Goal: Information Seeking & Learning: Learn about a topic

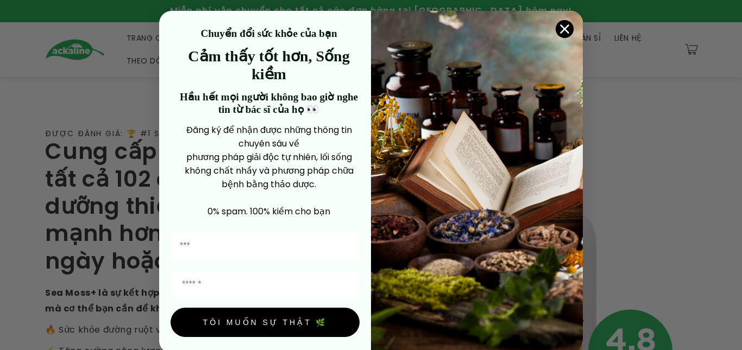
click at [562, 23] on circle "Đóng hộp thoại" at bounding box center [565, 29] width 18 height 18
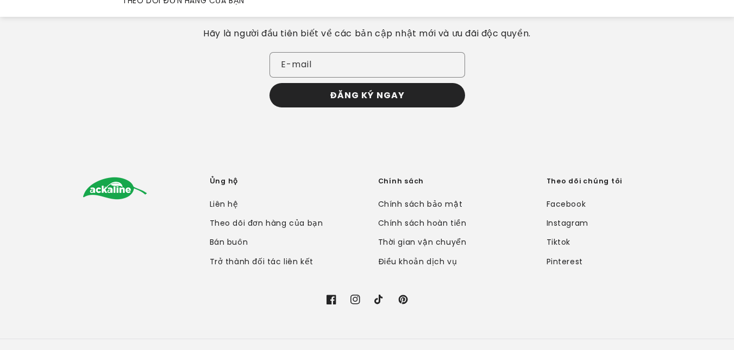
scroll to position [2343, 0]
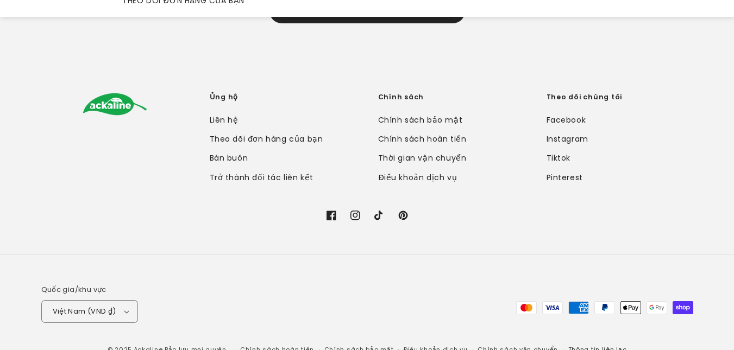
click at [577, 345] on font "Thông tin liên lạc" at bounding box center [597, 349] width 59 height 9
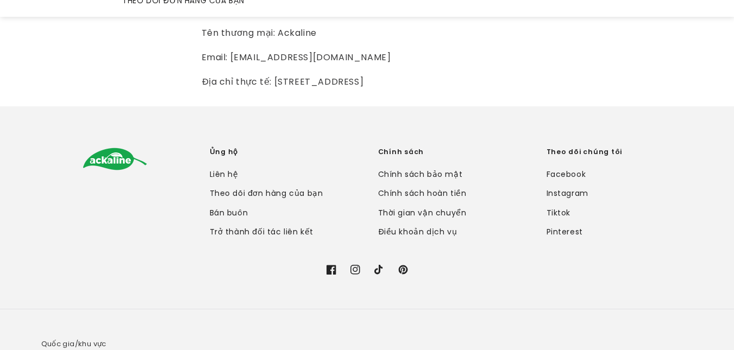
scroll to position [109, 0]
click at [412, 218] on font "Thời gian vận chuyển" at bounding box center [422, 212] width 89 height 11
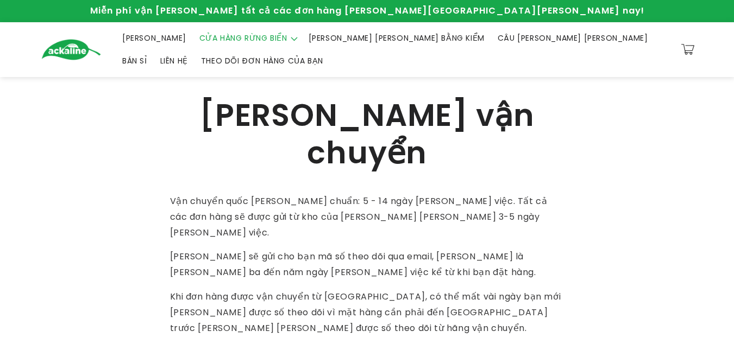
click at [236, 40] on font "CỬA HÀNG RỪNG BIỂN" at bounding box center [243, 38] width 88 height 11
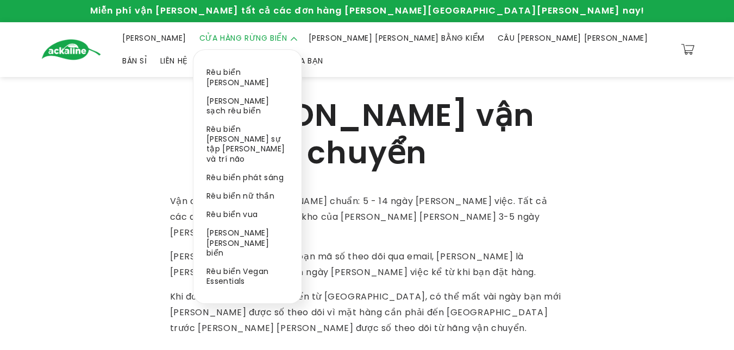
click at [230, 172] on font "Rêu biển phát sáng" at bounding box center [244, 177] width 77 height 11
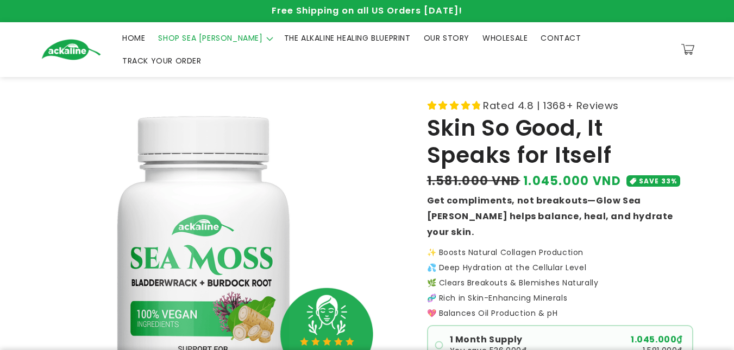
click at [293, 40] on span "THE ALKALINE HEALING BLUEPRINT" at bounding box center [347, 38] width 127 height 10
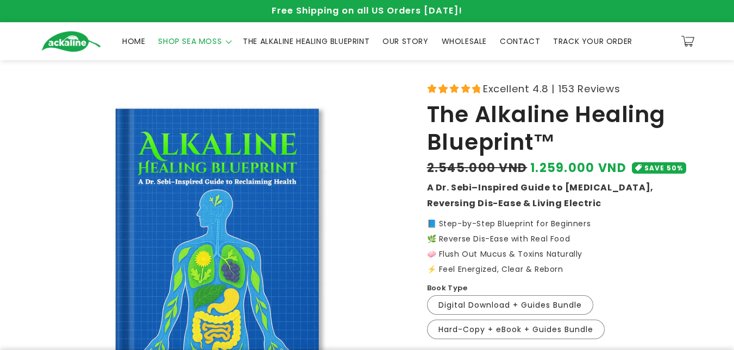
click at [203, 43] on span "SHOP SEA MOSS" at bounding box center [190, 41] width 64 height 10
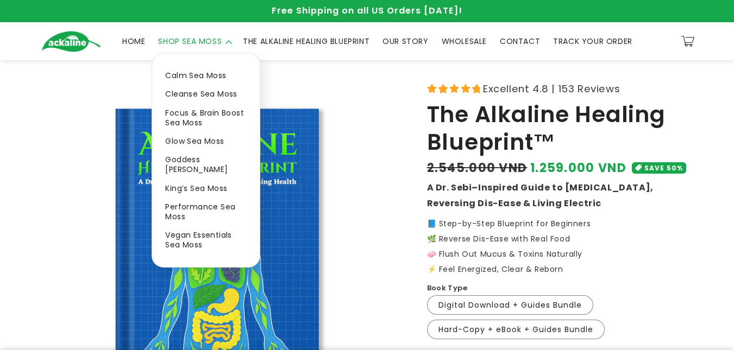
click at [212, 73] on link "Calm Sea Moss" at bounding box center [206, 75] width 108 height 18
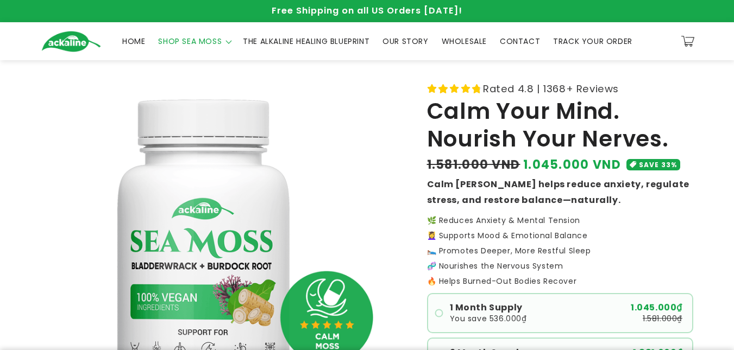
click at [128, 42] on span "HOME" at bounding box center [133, 41] width 23 height 10
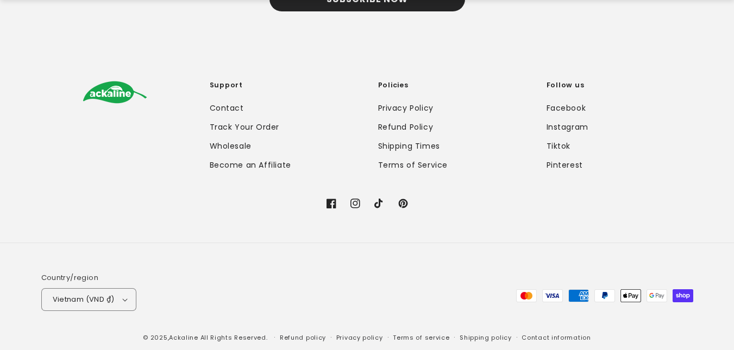
scroll to position [2201, 0]
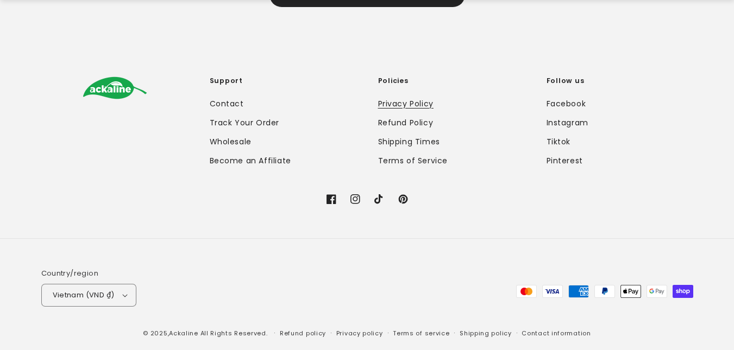
click at [413, 103] on link "Privacy Policy" at bounding box center [405, 105] width 55 height 16
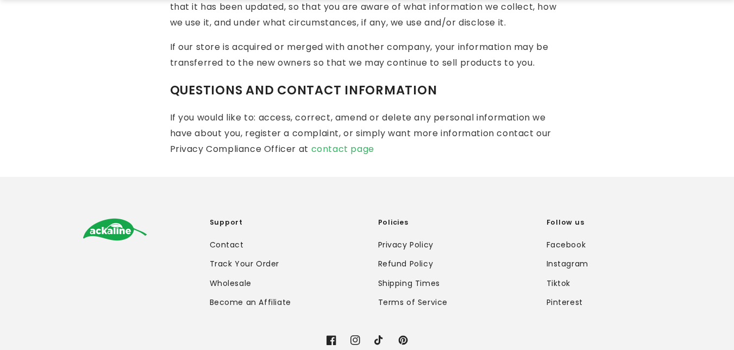
scroll to position [2624, 0]
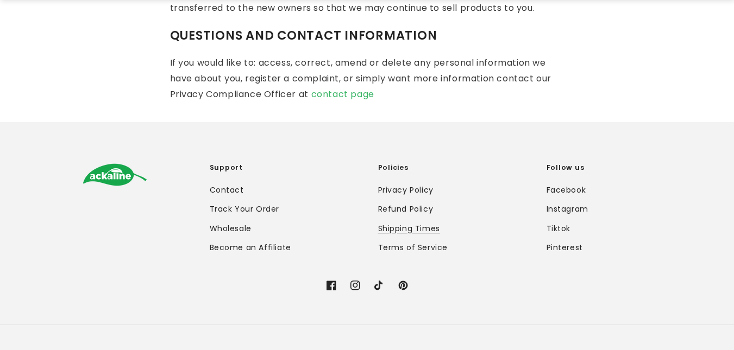
click at [418, 219] on link "Shipping Times" at bounding box center [409, 228] width 62 height 19
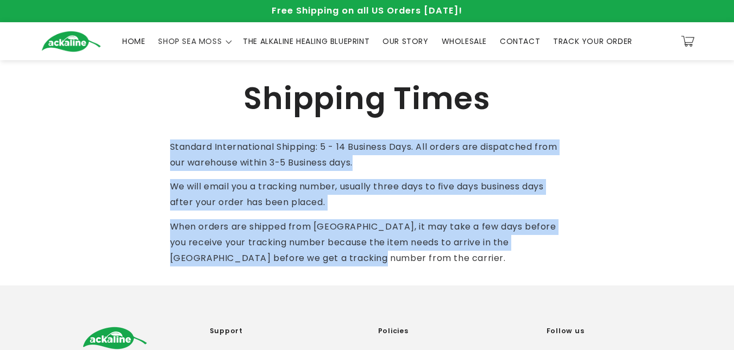
drag, startPoint x: 324, startPoint y: 259, endPoint x: 149, endPoint y: 142, distance: 210.8
click at [149, 142] on section "Shipping Times Standard International Shipping: 5 - 14 Business Days. All order…" at bounding box center [367, 172] width 734 height 225
click at [372, 149] on p "Standard International Shipping: 5 - 14 Business Days. All orders are dispatche…" at bounding box center [367, 156] width 394 height 32
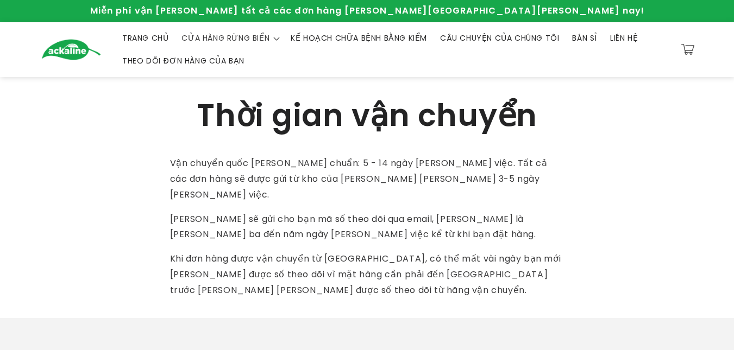
click at [348, 39] on font "KẾ HOẠCH CHỮA BỆNH BẰNG KIỂM" at bounding box center [359, 38] width 136 height 11
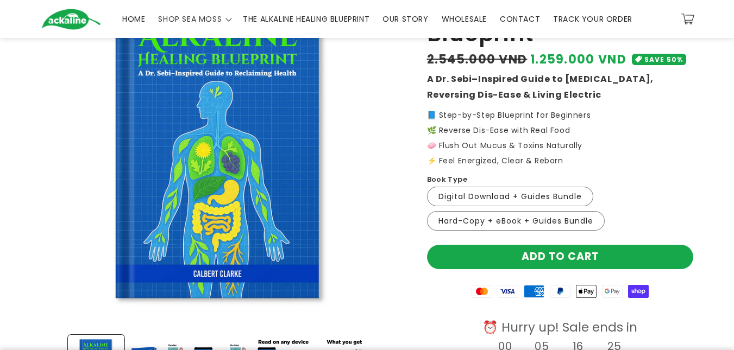
scroll to position [92, 0]
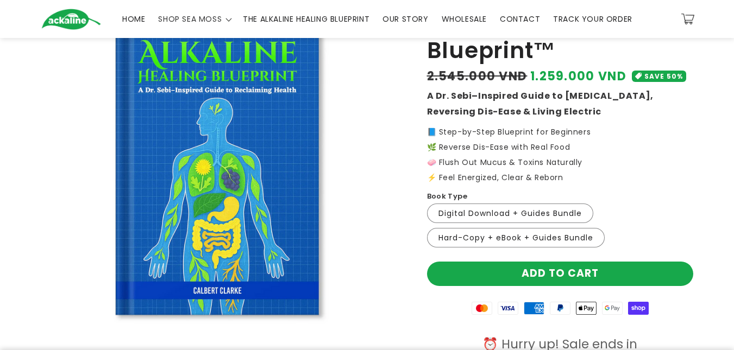
click at [622, 134] on p "📘 Step-by-Step Blueprint for Beginners 🌿 Reverse Dis-Ease with Real Food 🧼 Flus…" at bounding box center [560, 154] width 266 height 53
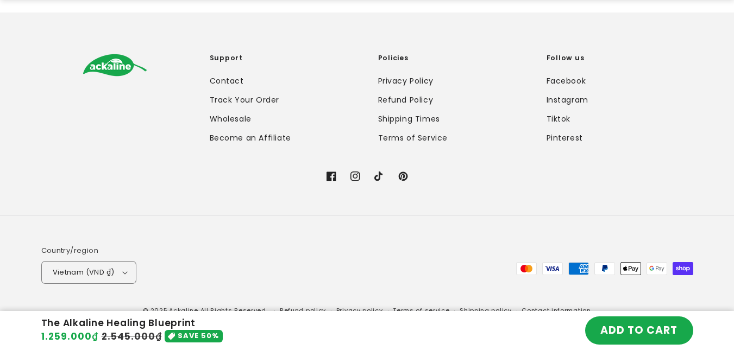
scroll to position [3139, 0]
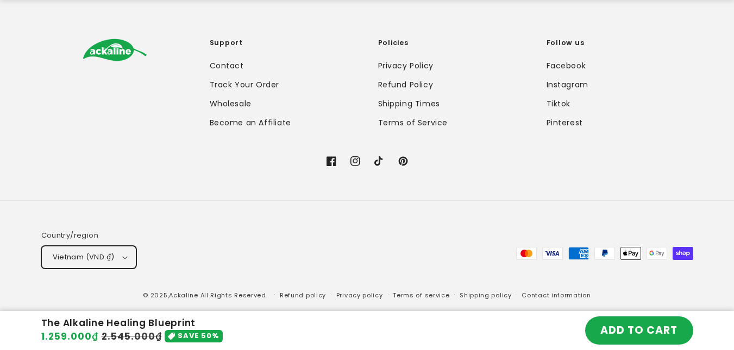
click at [97, 257] on button "Vietnam (VND ₫)" at bounding box center [88, 257] width 95 height 23
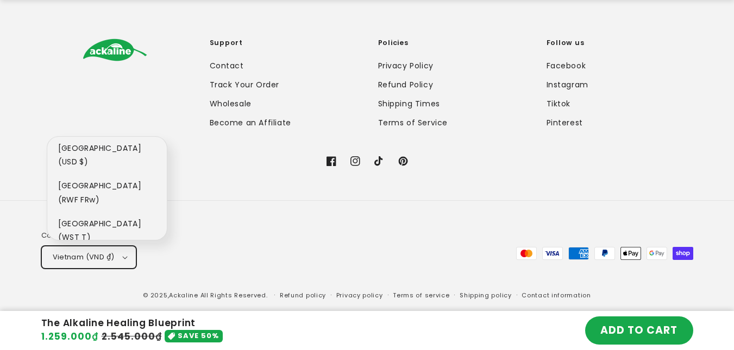
scroll to position [6235, 0]
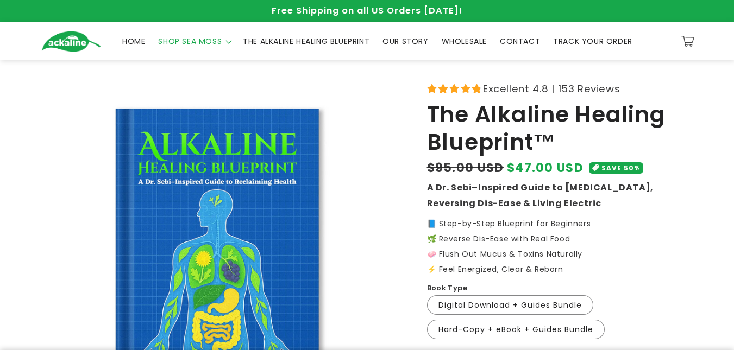
click at [207, 42] on span "SHOP SEA MOSS" at bounding box center [190, 41] width 64 height 10
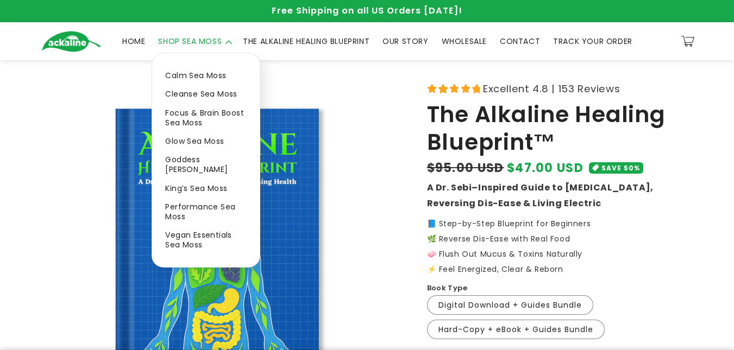
click at [198, 73] on link "Calm Sea Moss" at bounding box center [206, 75] width 108 height 18
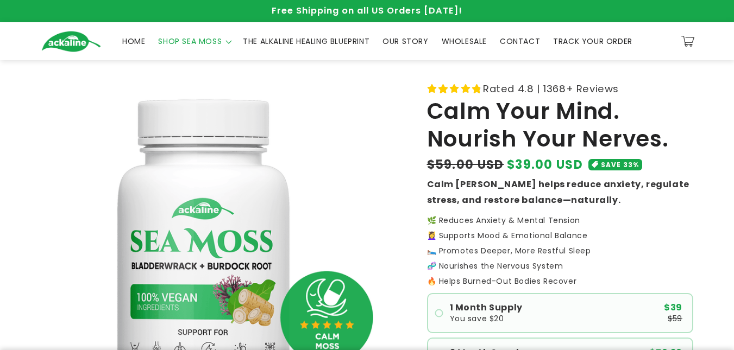
click at [198, 36] on span "SHOP SEA MOSS" at bounding box center [190, 41] width 64 height 10
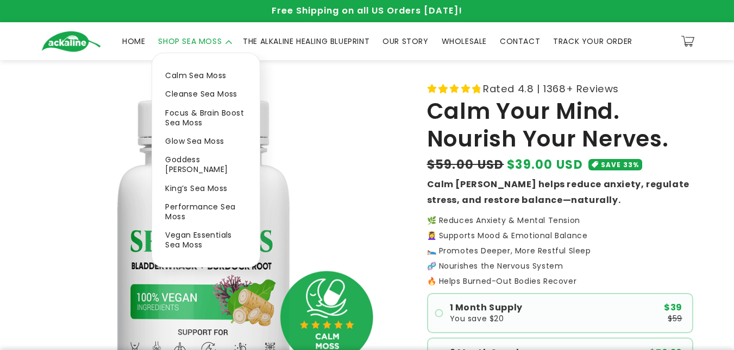
click at [202, 93] on link "Cleanse Sea Moss" at bounding box center [206, 94] width 108 height 18
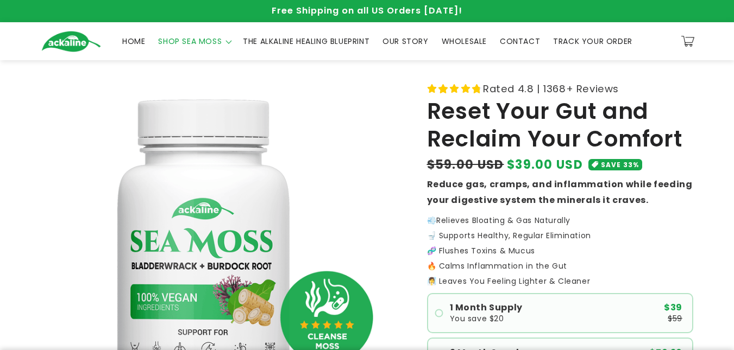
click at [208, 39] on span "SHOP SEA MOSS" at bounding box center [190, 41] width 64 height 10
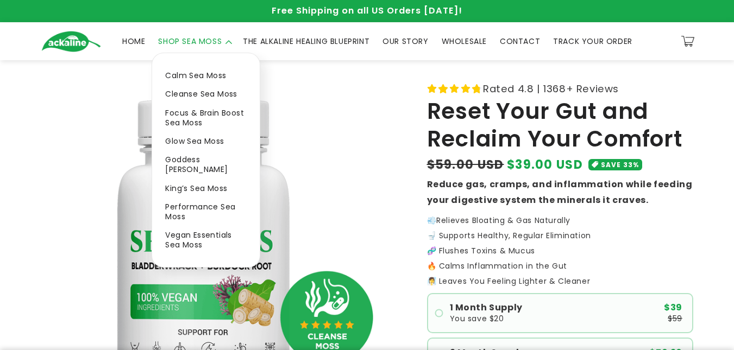
click at [197, 119] on link "Focus & Brain Boost Sea Moss" at bounding box center [206, 118] width 108 height 28
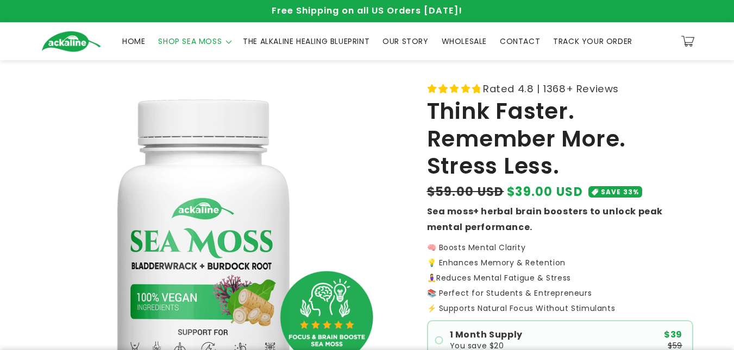
click at [216, 41] on span "SHOP SEA MOSS" at bounding box center [190, 41] width 64 height 10
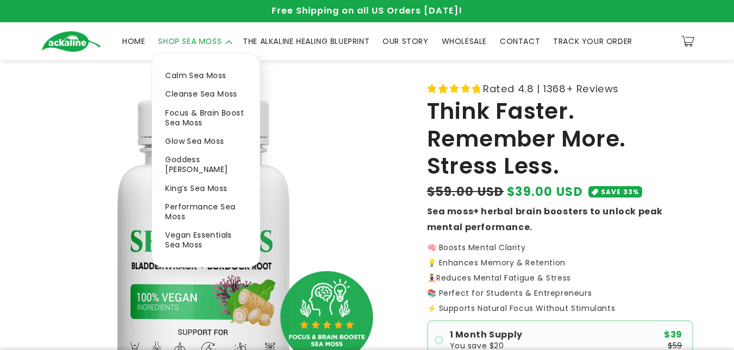
click at [206, 161] on link "Goddess [PERSON_NAME]" at bounding box center [206, 164] width 108 height 28
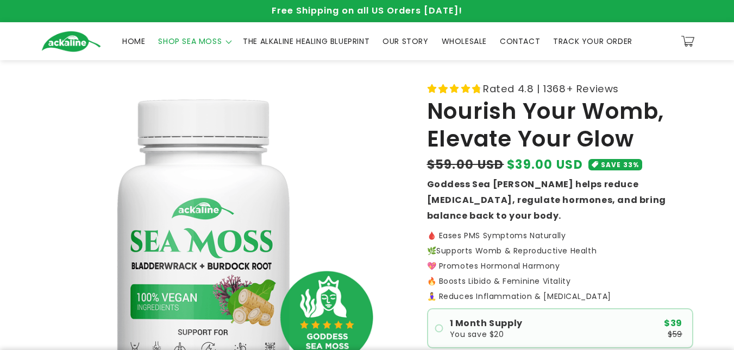
click at [207, 39] on span "SHOP SEA MOSS" at bounding box center [190, 41] width 64 height 10
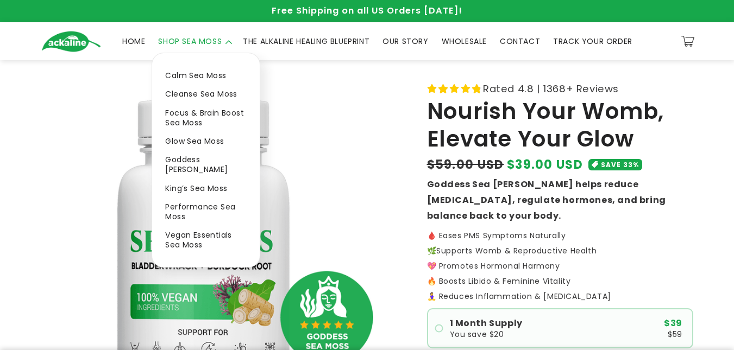
click at [208, 181] on link "King’s Sea Moss" at bounding box center [206, 188] width 108 height 18
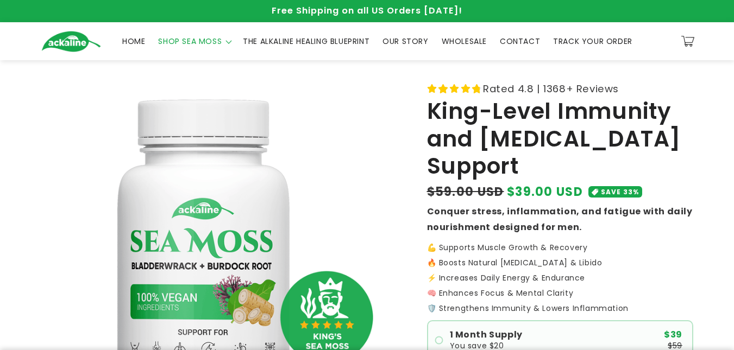
click at [206, 40] on span "SHOP SEA MOSS" at bounding box center [190, 41] width 64 height 10
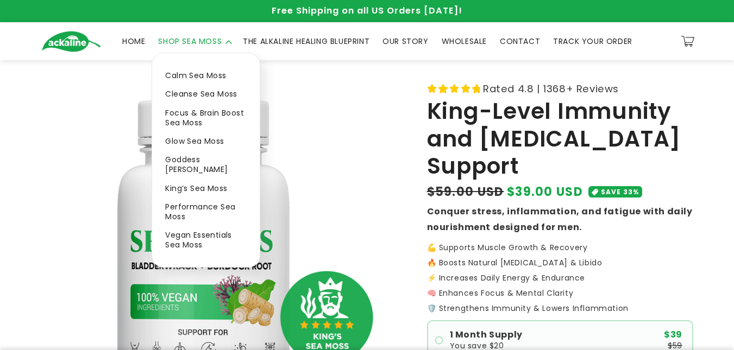
click at [201, 226] on link "Vegan Essentials Sea Moss" at bounding box center [206, 240] width 108 height 28
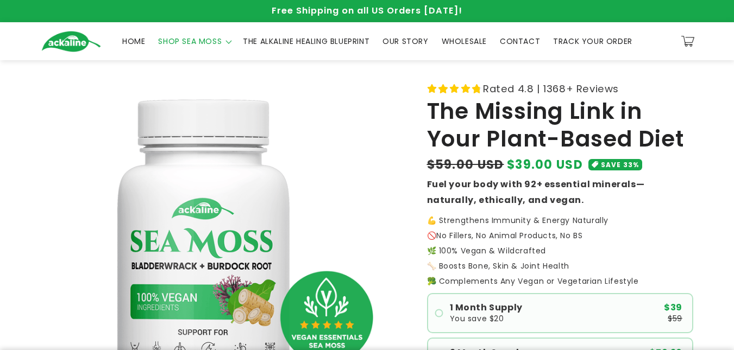
click at [135, 38] on span "HOME" at bounding box center [133, 41] width 23 height 10
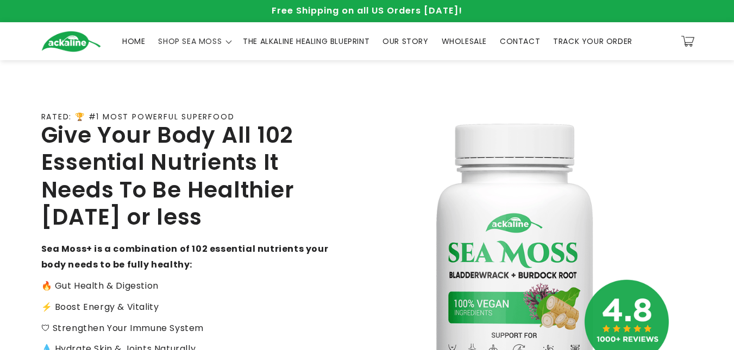
click at [139, 38] on span "HOME" at bounding box center [133, 41] width 23 height 10
click at [186, 41] on span "SHOP SEA MOSS" at bounding box center [190, 41] width 64 height 10
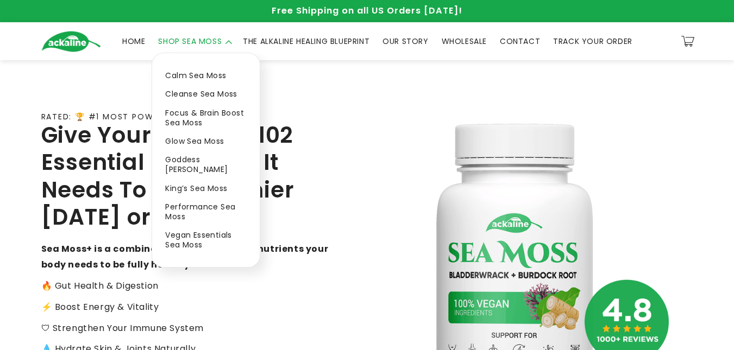
click at [196, 77] on link "Calm Sea Moss" at bounding box center [206, 75] width 108 height 18
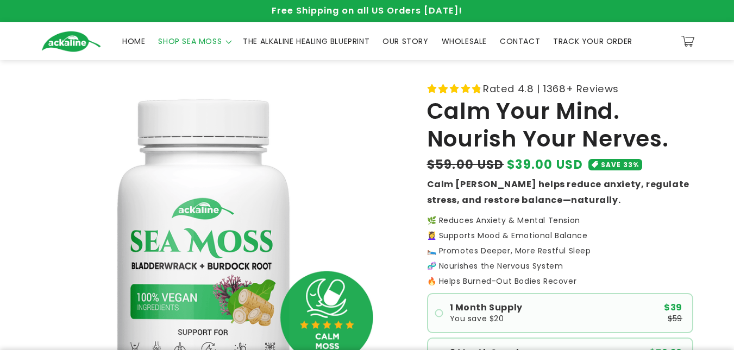
click at [211, 37] on span "SHOP SEA MOSS" at bounding box center [190, 41] width 64 height 10
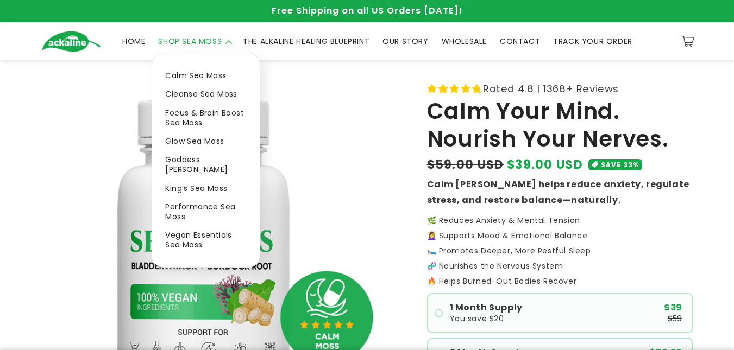
click at [215, 95] on link "Cleanse Sea Moss" at bounding box center [206, 94] width 108 height 18
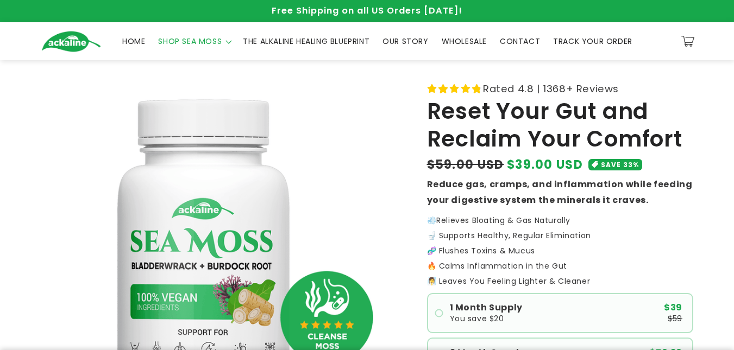
click at [206, 45] on span "SHOP SEA MOSS" at bounding box center [190, 41] width 64 height 10
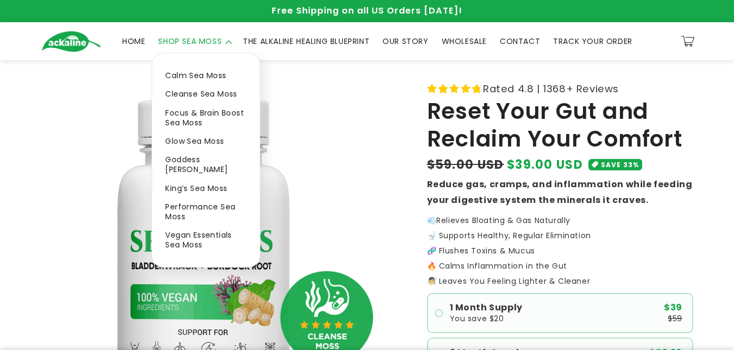
click at [191, 118] on link "Focus & Brain Boost Sea Moss" at bounding box center [206, 118] width 108 height 28
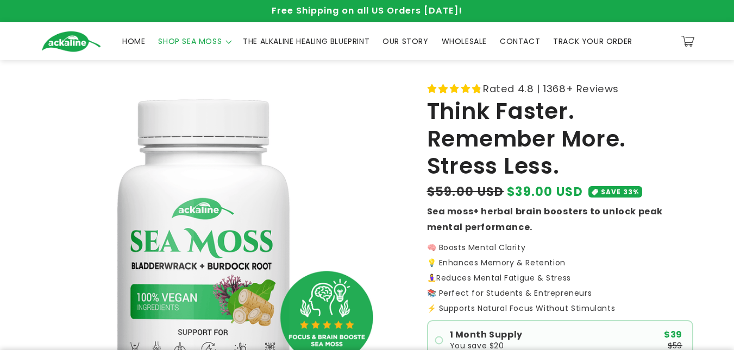
click at [184, 40] on span "SHOP SEA MOSS" at bounding box center [190, 41] width 64 height 10
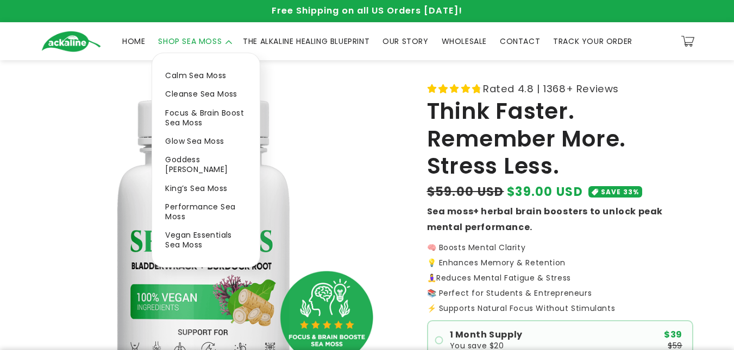
click at [187, 142] on link "Glow Sea Moss" at bounding box center [206, 141] width 108 height 18
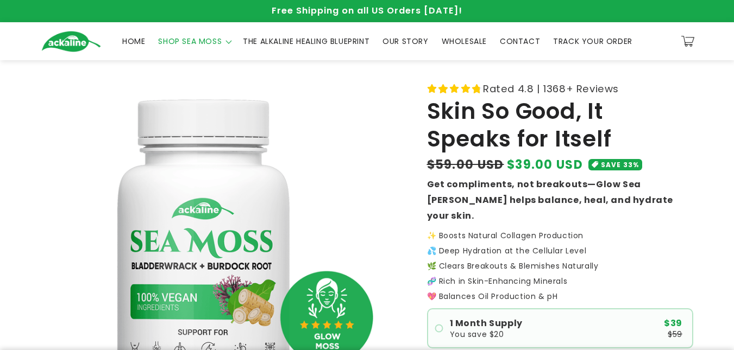
click at [210, 42] on span "SHOP SEA MOSS" at bounding box center [190, 41] width 64 height 10
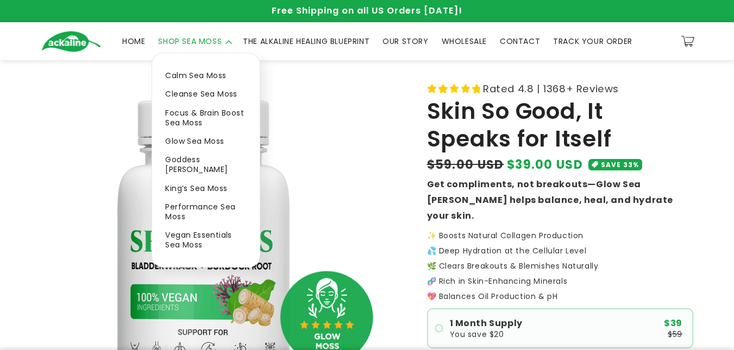
click at [207, 159] on link "Goddess [PERSON_NAME]" at bounding box center [206, 164] width 108 height 28
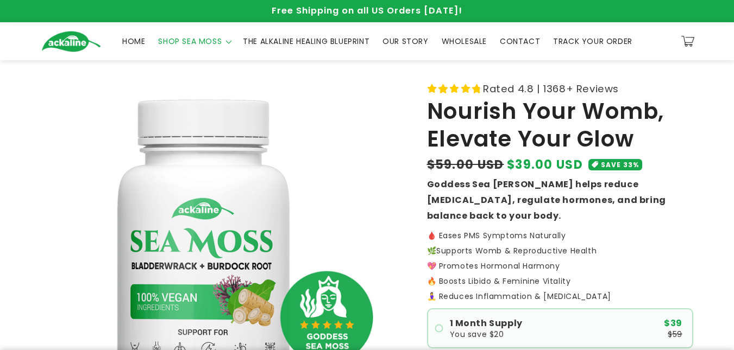
click at [213, 43] on span "SHOP SEA MOSS" at bounding box center [190, 41] width 64 height 10
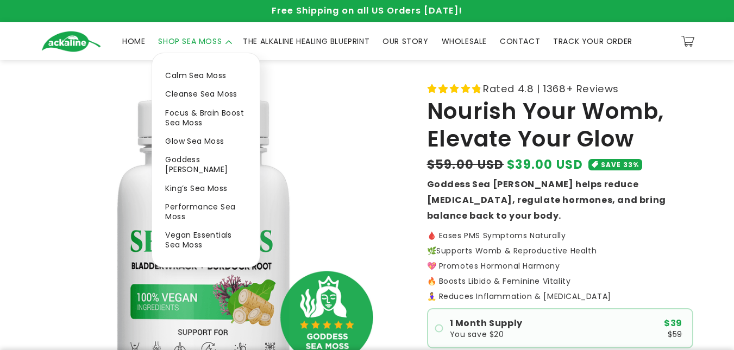
click at [191, 179] on link "King’s Sea Moss" at bounding box center [206, 188] width 108 height 18
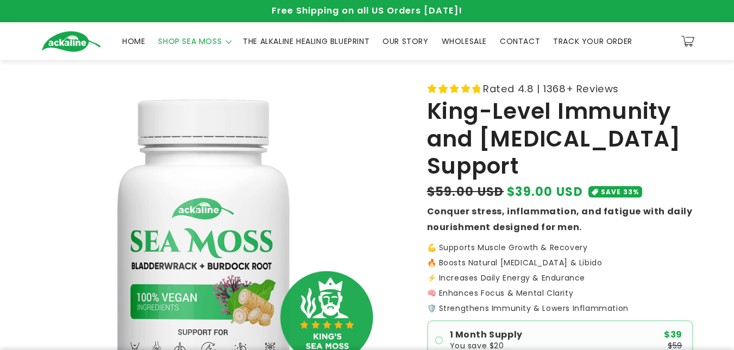
click at [225, 41] on icon at bounding box center [228, 42] width 7 height 4
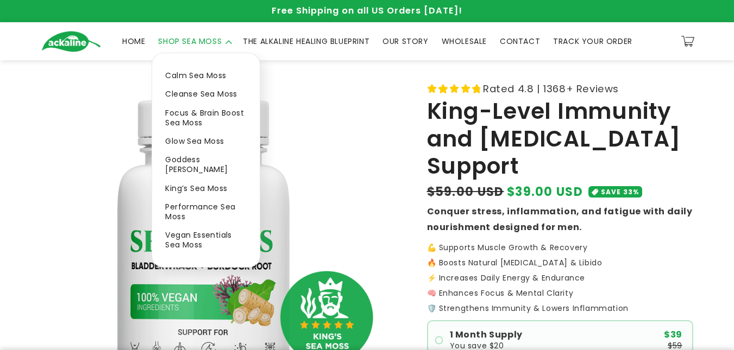
click at [180, 198] on link "Performance Sea Moss" at bounding box center [206, 212] width 108 height 28
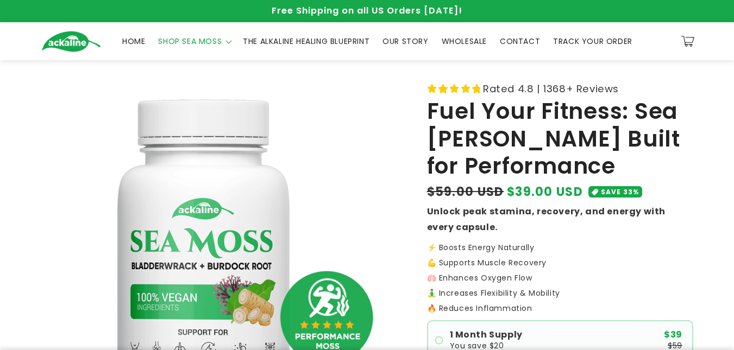
click at [215, 42] on span "SHOP SEA MOSS" at bounding box center [190, 41] width 64 height 10
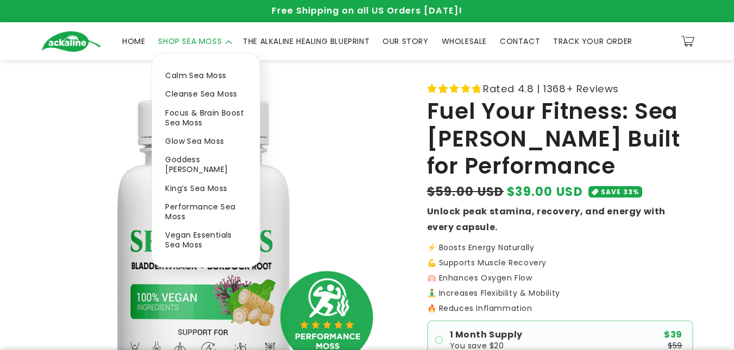
click at [189, 228] on link "Vegan Essentials Sea Moss" at bounding box center [206, 240] width 108 height 28
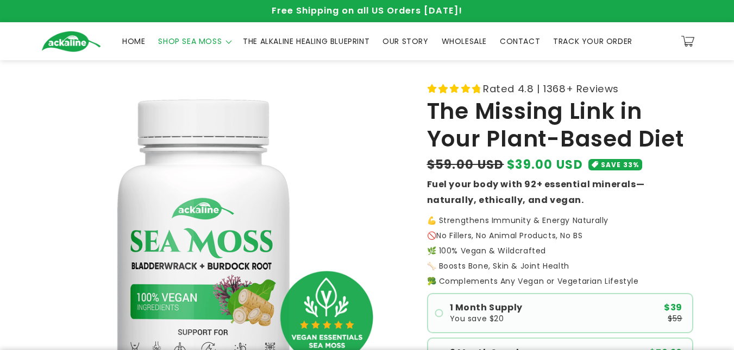
click at [328, 42] on span "THE ALKALINE HEALING BLUEPRINT" at bounding box center [306, 41] width 127 height 10
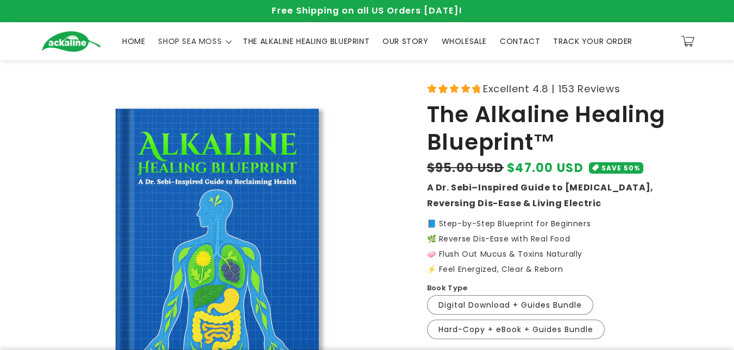
click at [397, 40] on span "OUR STORY" at bounding box center [405, 41] width 46 height 10
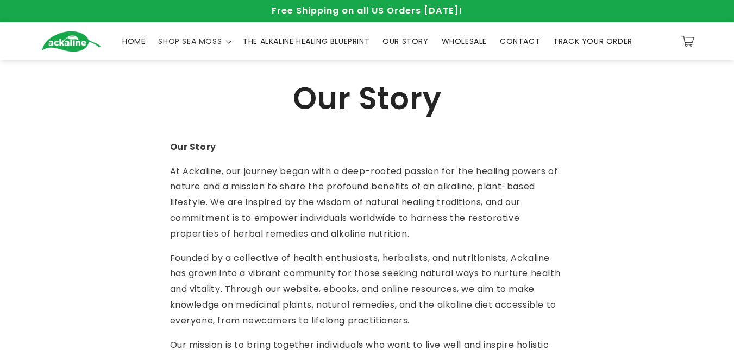
click at [470, 43] on span "WHOLESALE" at bounding box center [464, 41] width 45 height 10
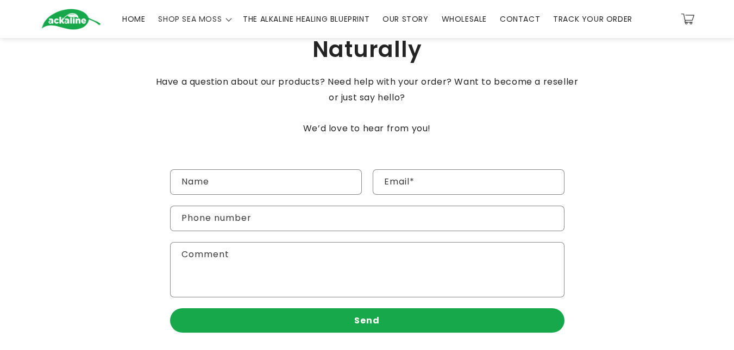
scroll to position [54, 0]
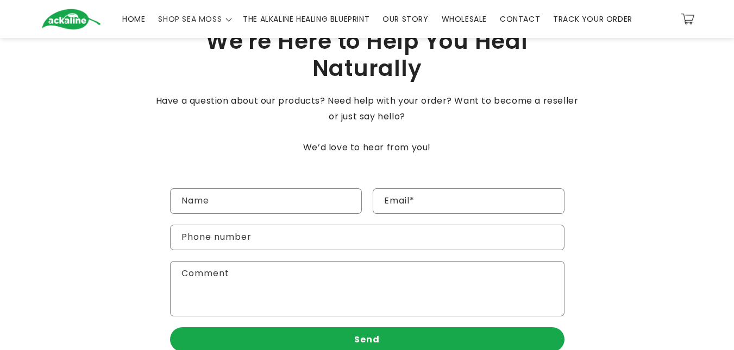
click at [516, 21] on span "CONTACT" at bounding box center [520, 19] width 40 height 10
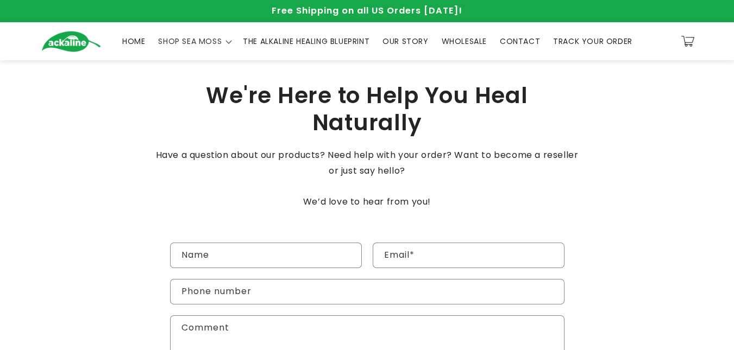
click at [463, 43] on span "WHOLESALE" at bounding box center [464, 41] width 45 height 10
click at [524, 39] on span "CONTACT" at bounding box center [520, 41] width 40 height 10
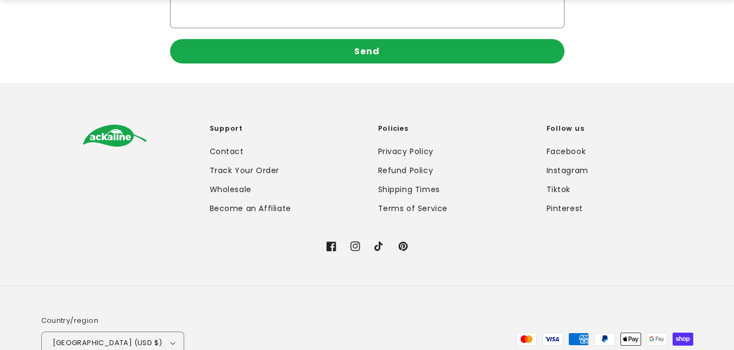
scroll to position [390, 0]
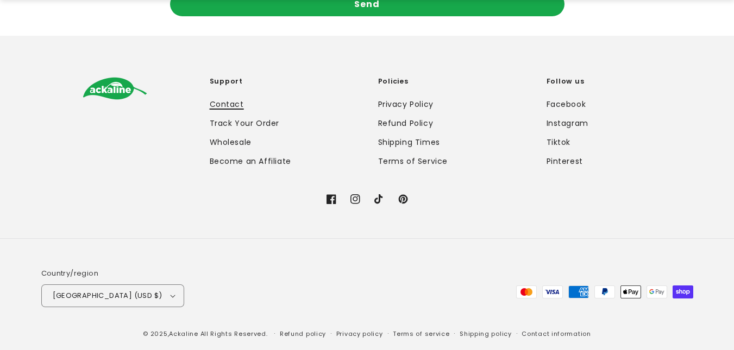
click at [234, 106] on link "Contact" at bounding box center [227, 106] width 34 height 16
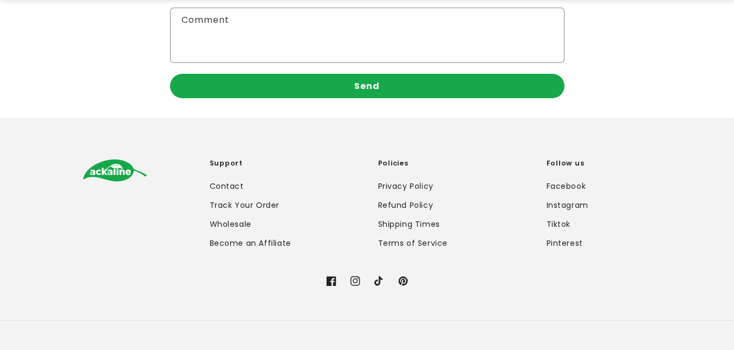
scroll to position [390, 0]
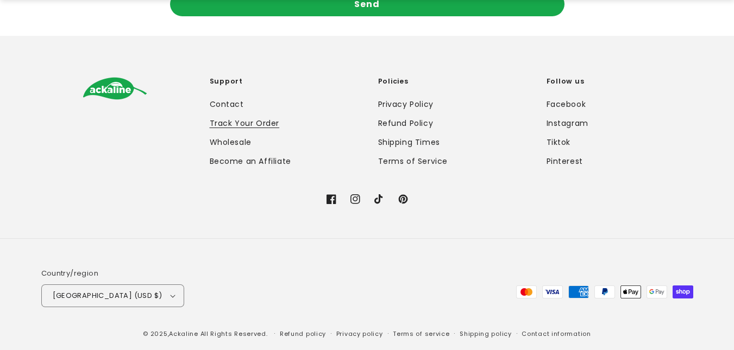
click at [244, 127] on link "Track Your Order" at bounding box center [245, 123] width 70 height 19
click at [402, 143] on link "Shipping Times" at bounding box center [409, 142] width 62 height 19
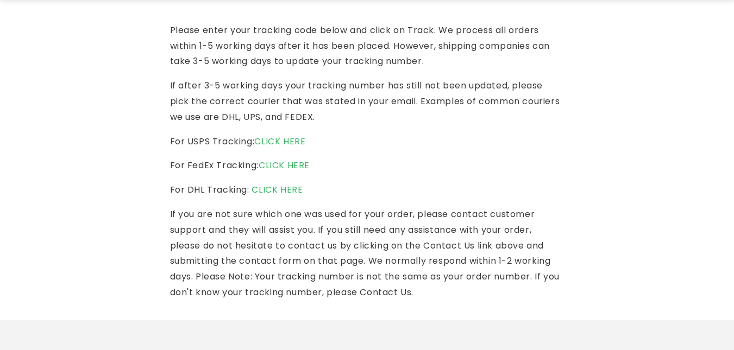
scroll to position [163, 0]
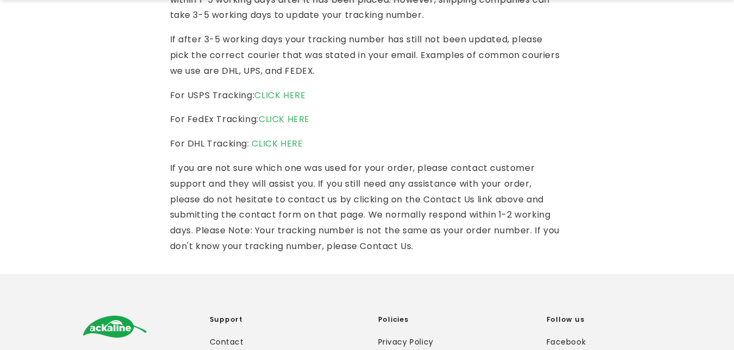
click at [106, 171] on section "Track Your Order Please enter your tracking code below and click on Track. We p…" at bounding box center [367, 85] width 734 height 377
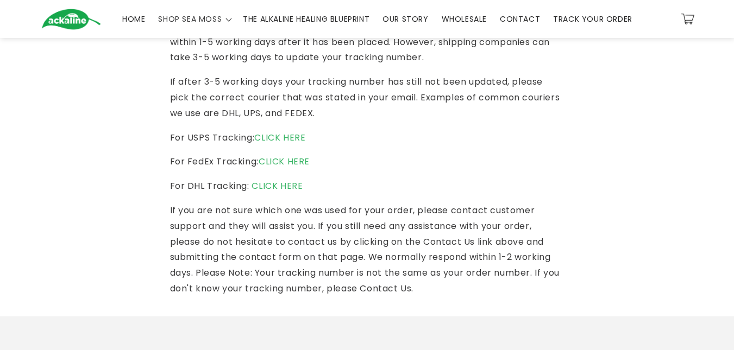
scroll to position [54, 0]
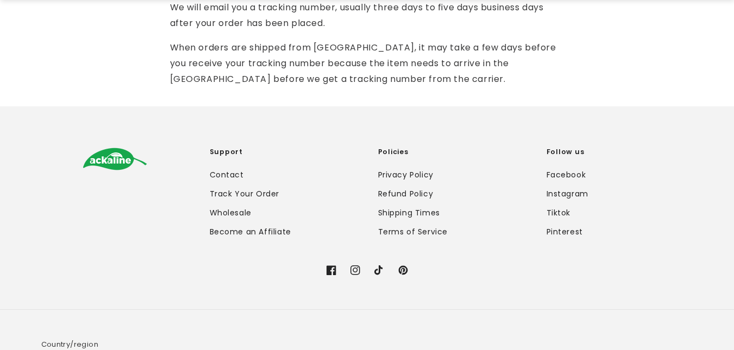
scroll to position [250, 0]
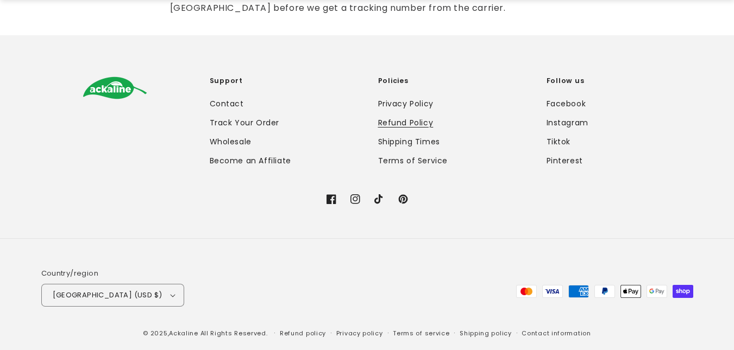
click at [405, 119] on link "Refund Policy" at bounding box center [405, 123] width 55 height 19
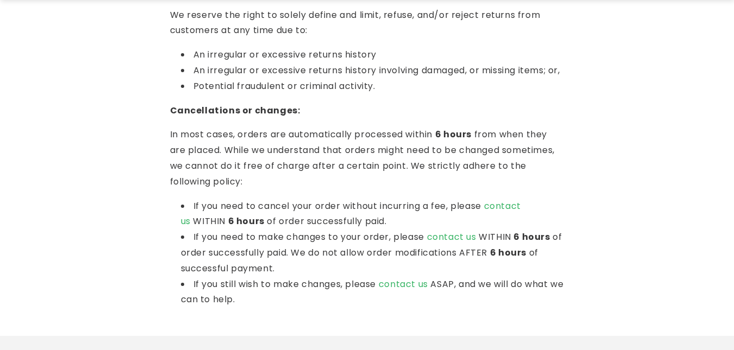
scroll to position [777, 0]
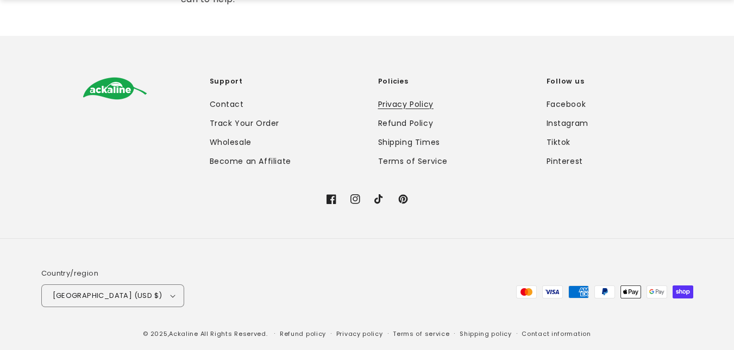
click at [416, 105] on link "Privacy Policy" at bounding box center [405, 106] width 55 height 16
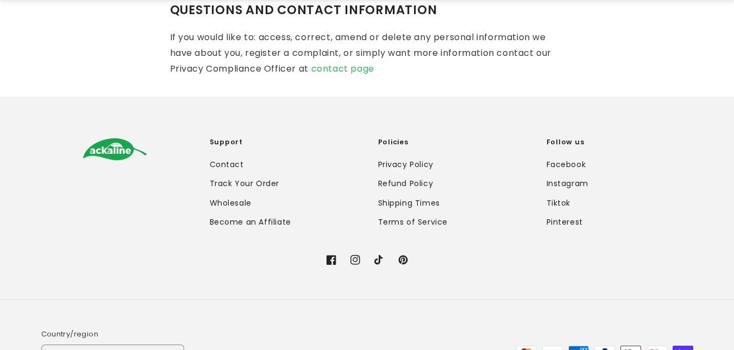
scroll to position [2679, 0]
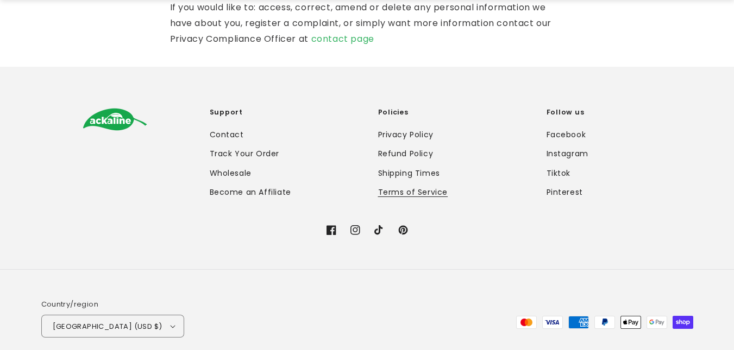
click at [414, 183] on link "Terms of Service" at bounding box center [413, 192] width 70 height 19
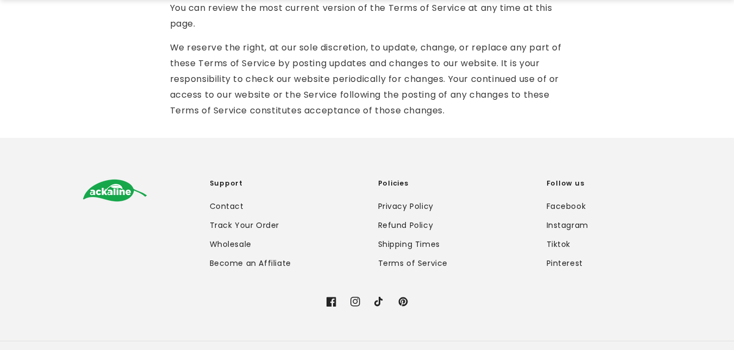
scroll to position [4846, 0]
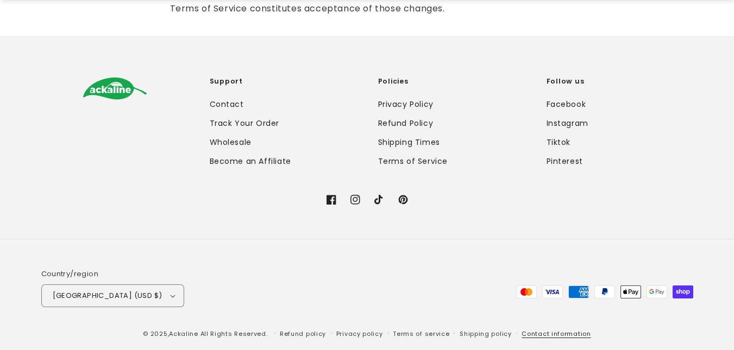
click at [555, 332] on link "Contact information" at bounding box center [555, 334] width 69 height 10
